Goal: Transaction & Acquisition: Purchase product/service

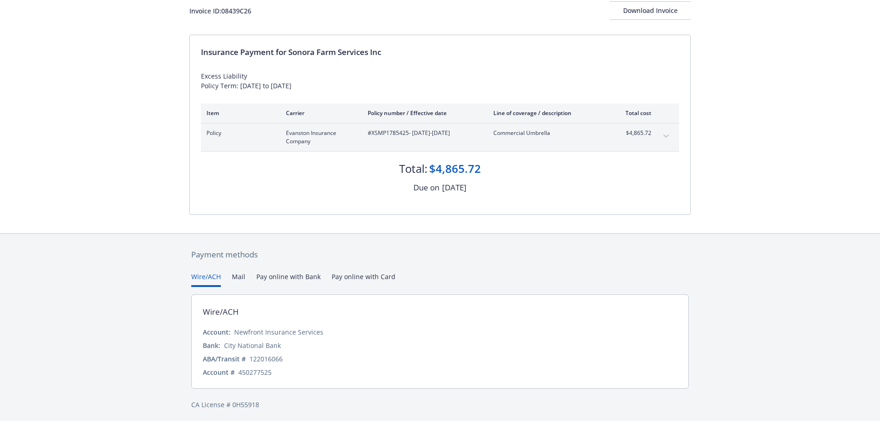
scroll to position [65, 0]
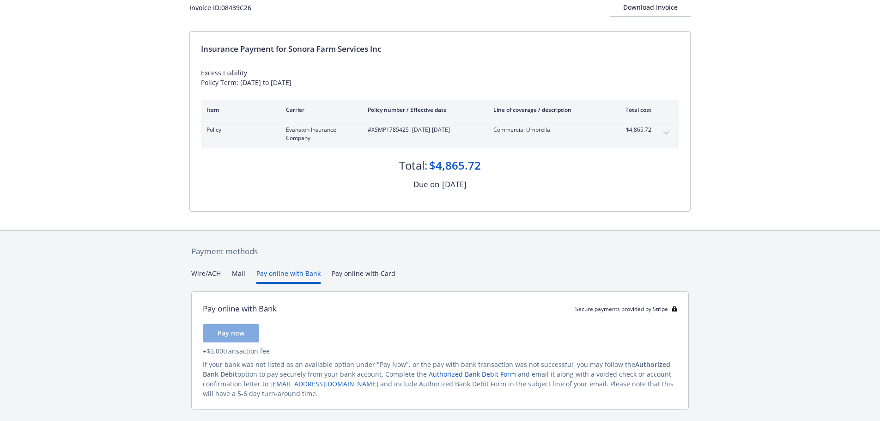
click at [278, 273] on button "Pay online with Bank" at bounding box center [288, 275] width 64 height 15
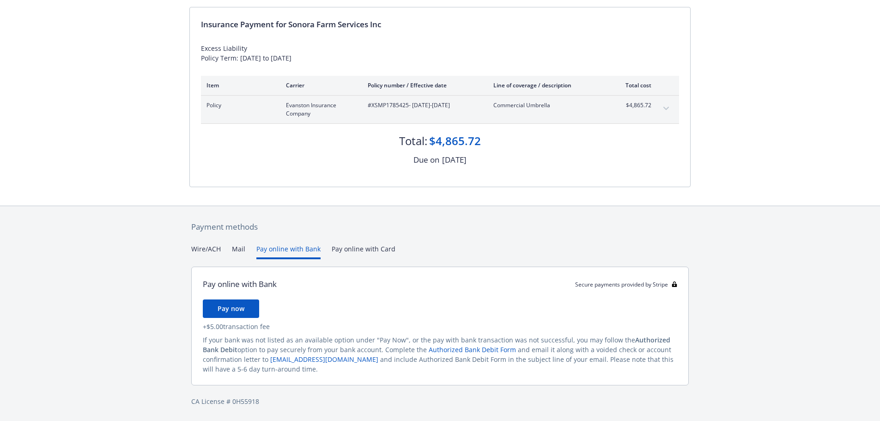
scroll to position [0, 0]
